Goal: Task Accomplishment & Management: Manage account settings

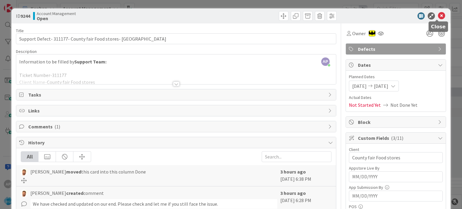
click at [438, 16] on icon at bounding box center [441, 15] width 7 height 7
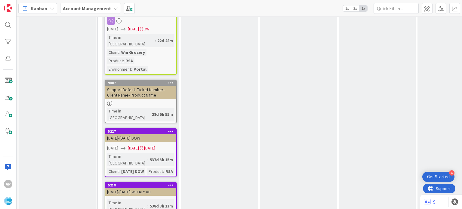
scroll to position [1128, 0]
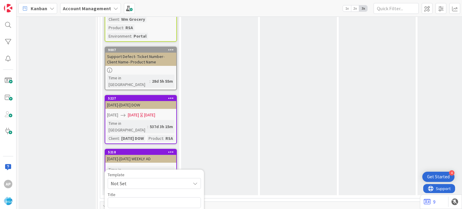
click at [189, 178] on span "Not Set" at bounding box center [154, 183] width 93 height 11
type textarea "x"
type textarea "Support Defect- Ticket Number- Client Name- Product Name"
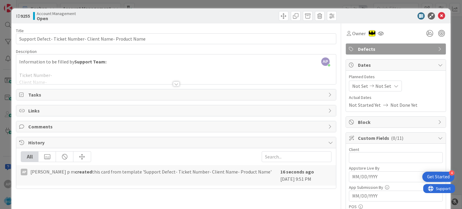
click at [174, 83] on div at bounding box center [176, 83] width 7 height 5
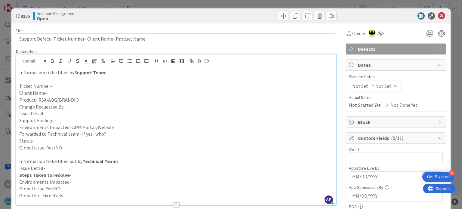
click at [52, 92] on p "Client Name-" at bounding box center [175, 93] width 313 height 7
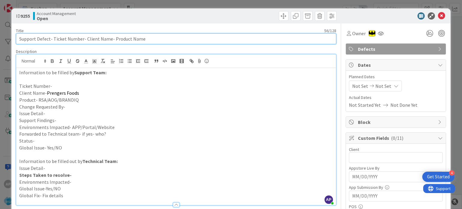
drag, startPoint x: 84, startPoint y: 38, endPoint x: 109, endPoint y: 41, distance: 24.5
click at [109, 41] on input "Support Defect- Ticket Number- Client Name- Product Name" at bounding box center [176, 38] width 320 height 11
paste input "Prengers Foods"
type input "Support Defect- Ticket Number- Prengers Foods - Product Name"
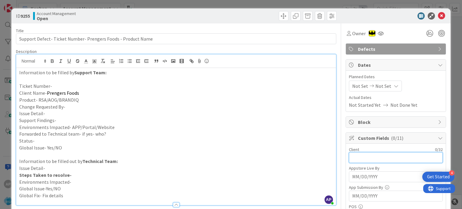
click at [363, 155] on input "text" at bounding box center [396, 157] width 94 height 11
paste input "Prengers Foods"
type input "Prengers Foods"
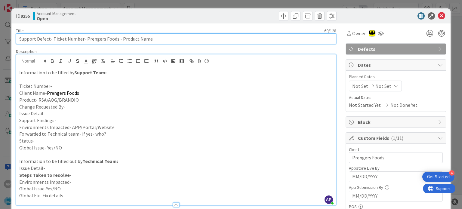
drag, startPoint x: 52, startPoint y: 38, endPoint x: 82, endPoint y: 42, distance: 30.4
click at [82, 42] on input "Support Defect- Ticket Number- Prengers Foods - Product Name" at bounding box center [176, 38] width 320 height 11
paste input "#311498"
click at [54, 40] on input "Support Defect- #311498- Prengers Foods - Product Name" at bounding box center [176, 38] width 320 height 11
type input "Support Defect- 311498- Prengers Foods - Product Name"
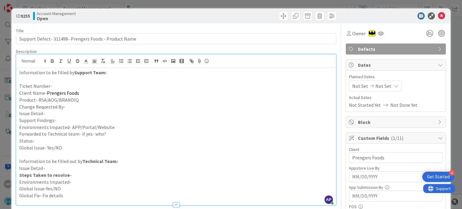
click at [56, 88] on p "Ticket Number-" at bounding box center [175, 86] width 313 height 7
paste div
click at [52, 84] on p "Ticket Number-#311498" at bounding box center [175, 86] width 313 height 7
click at [73, 106] on p "Change Requested By-" at bounding box center [175, 106] width 313 height 7
click at [69, 116] on p "Issue Detail-" at bounding box center [175, 113] width 313 height 7
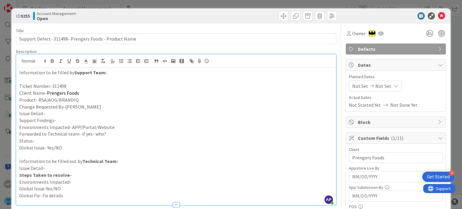
click at [69, 116] on p "Issue Detail-" at bounding box center [175, 113] width 313 height 7
click at [60, 121] on p "Support Findings-" at bounding box center [175, 120] width 313 height 7
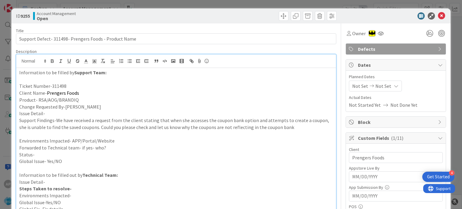
click at [56, 114] on p "Issue Detail-" at bounding box center [175, 113] width 313 height 7
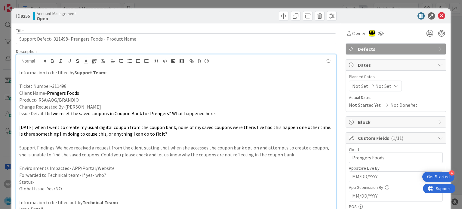
click at [116, 167] on p "Environments Impacted- APP/Portal/Website" at bounding box center [175, 168] width 313 height 7
click at [113, 173] on p "Forwarded to Technical team- if yes- who?" at bounding box center [175, 175] width 313 height 7
click at [99, 179] on p "Status-" at bounding box center [175, 182] width 313 height 7
click at [359, 119] on span "Block" at bounding box center [396, 121] width 77 height 7
type textarea "x"
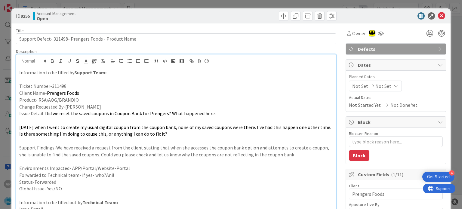
click at [349, 78] on span "Planned Dates" at bounding box center [396, 77] width 94 height 6
click at [353, 86] on span "Not Set" at bounding box center [360, 85] width 16 height 7
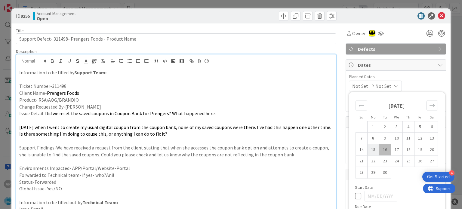
click at [370, 148] on td "15" at bounding box center [373, 149] width 12 height 11
type input "[DATE]"
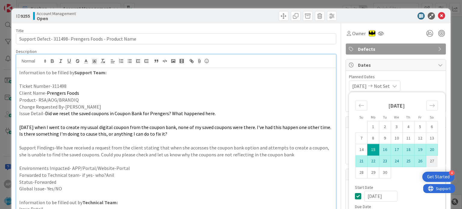
type textarea "x"
click at [426, 162] on td "27" at bounding box center [432, 160] width 12 height 11
type input "[DATE]"
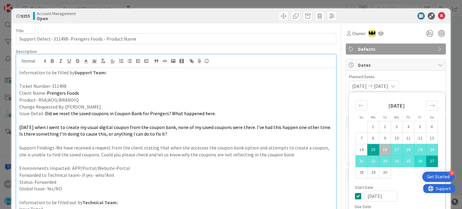
type textarea "x"
click at [416, 162] on td "26" at bounding box center [420, 160] width 12 height 11
type input "[DATE]"
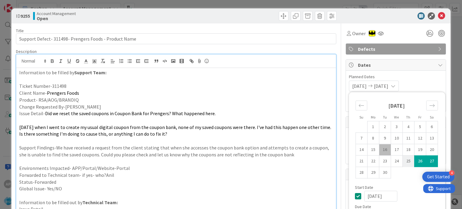
type textarea "x"
click at [371, 147] on td "15" at bounding box center [373, 149] width 12 height 11
type input "[DATE]"
type textarea "x"
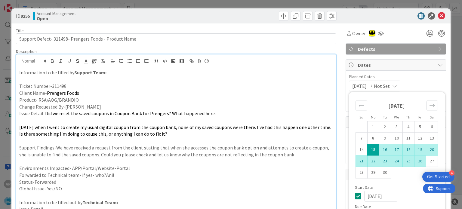
click at [419, 164] on td "26" at bounding box center [420, 160] width 12 height 11
type input "[DATE]"
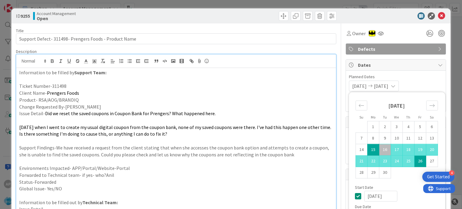
click at [320, 136] on p "[DATE] when I went to create my usual digital coupon from the coupon bank, none…" at bounding box center [175, 131] width 313 height 14
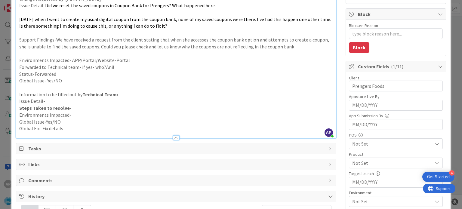
scroll to position [108, 0]
click at [367, 162] on span "Not Set" at bounding box center [392, 162] width 80 height 7
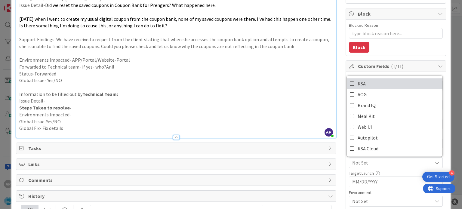
click at [358, 79] on span "RSA" at bounding box center [362, 83] width 8 height 9
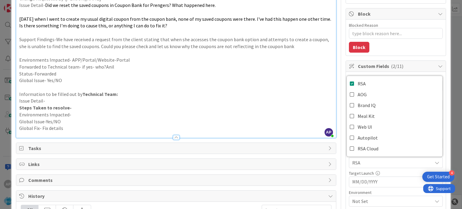
click at [327, 91] on p "Information to be filled out by Technical Team:" at bounding box center [175, 94] width 313 height 7
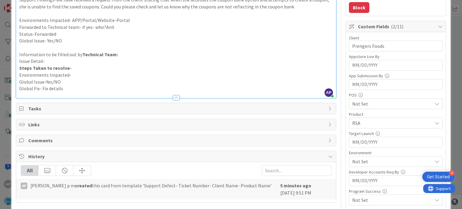
scroll to position [149, 0]
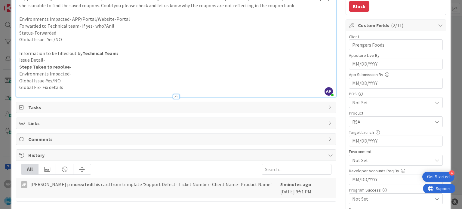
click at [358, 160] on span "Not Set" at bounding box center [392, 160] width 80 height 7
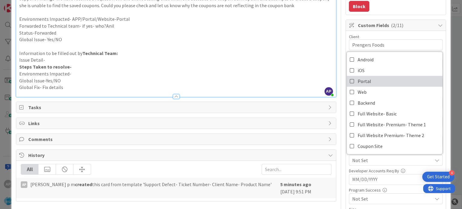
click at [358, 81] on span "Portal" at bounding box center [365, 81] width 14 height 9
type textarea "x"
click at [304, 71] on p "Environments Impacted-" at bounding box center [175, 73] width 313 height 7
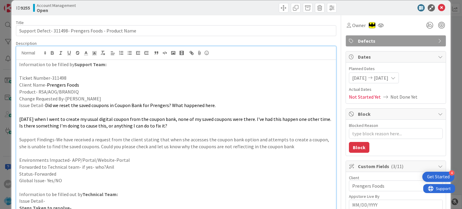
scroll to position [0, 0]
